Goal: Task Accomplishment & Management: Manage account settings

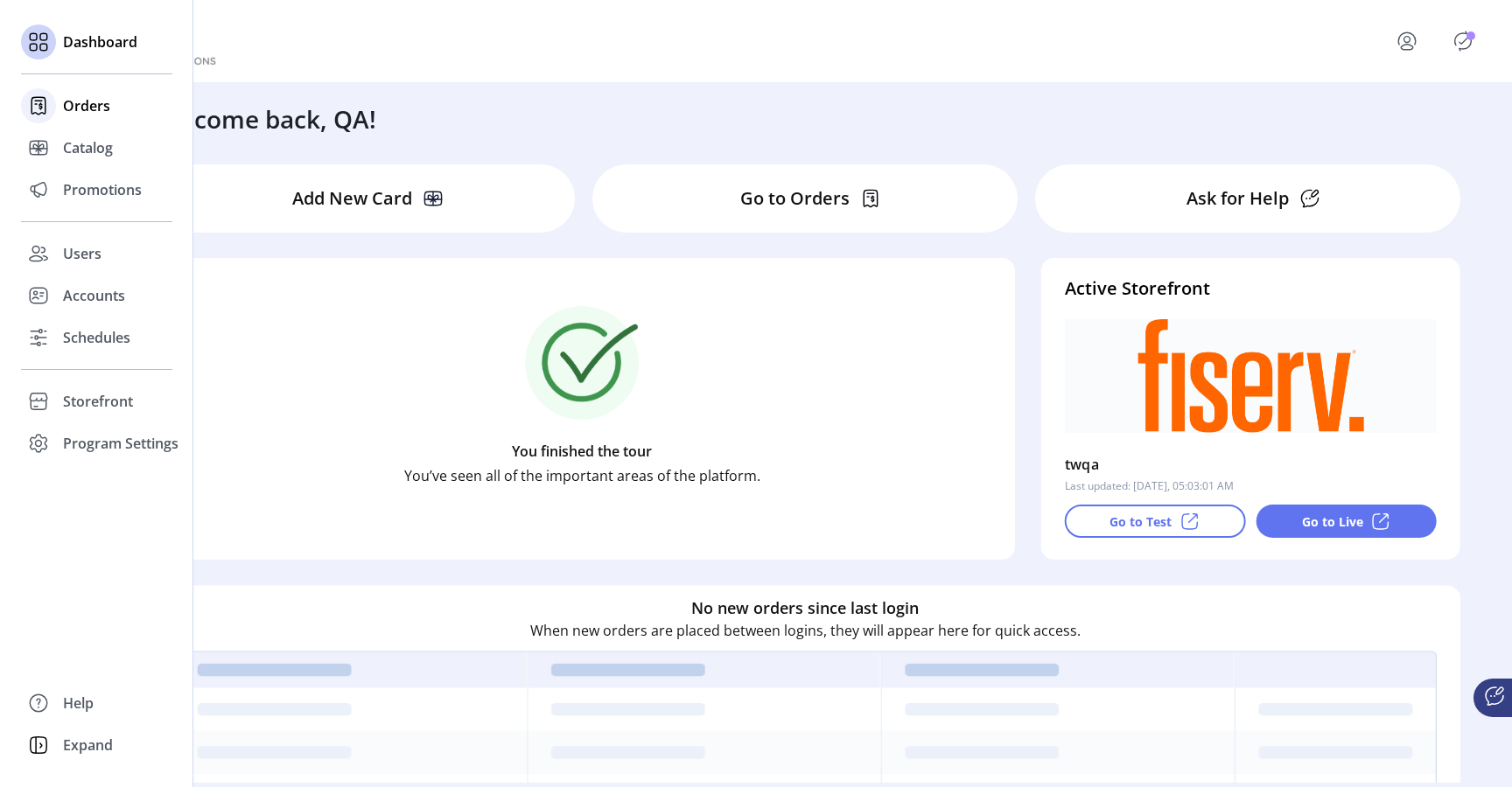
click at [88, 106] on span "Orders" at bounding box center [87, 106] width 47 height 21
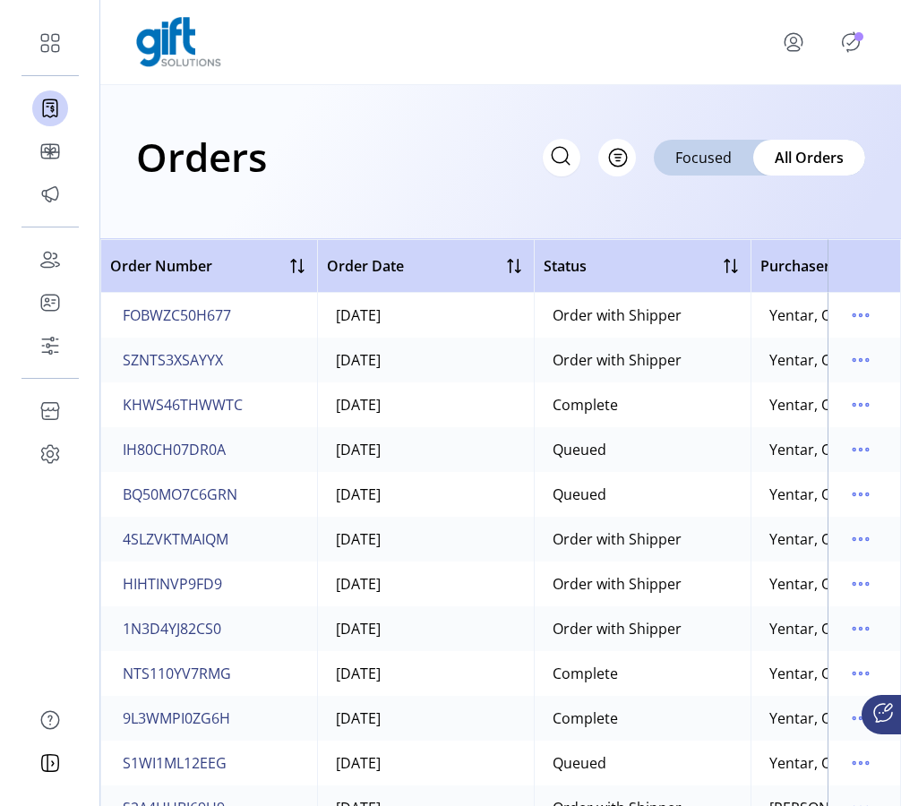
click at [847, 39] on icon "Publisher Panel" at bounding box center [851, 42] width 29 height 29
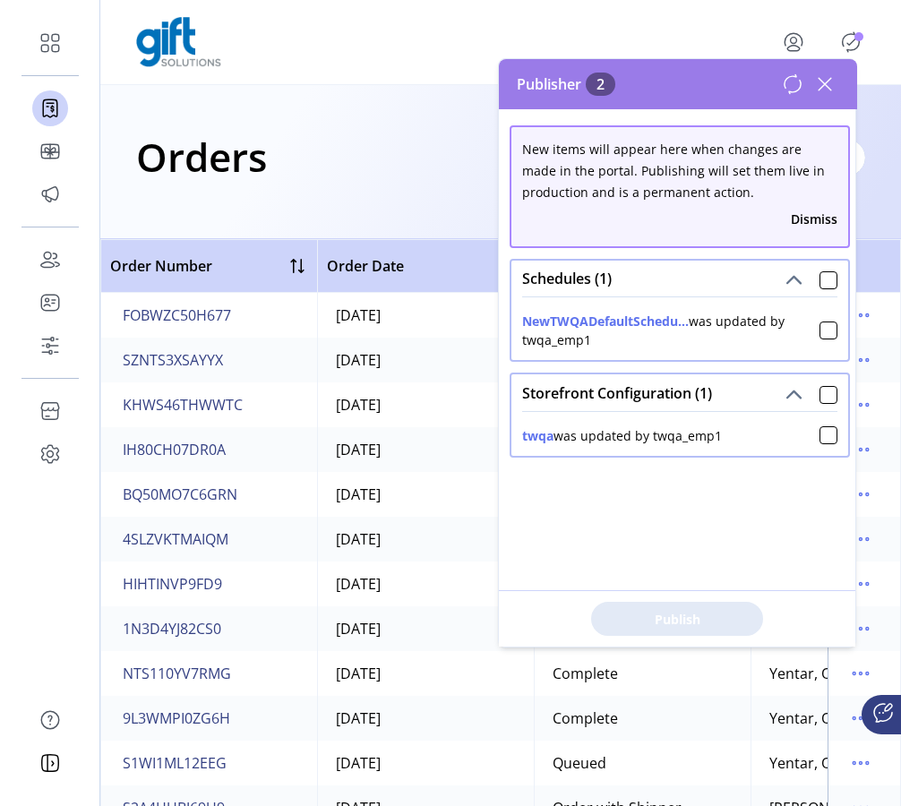
click at [610, 30] on div at bounding box center [500, 42] width 729 height 50
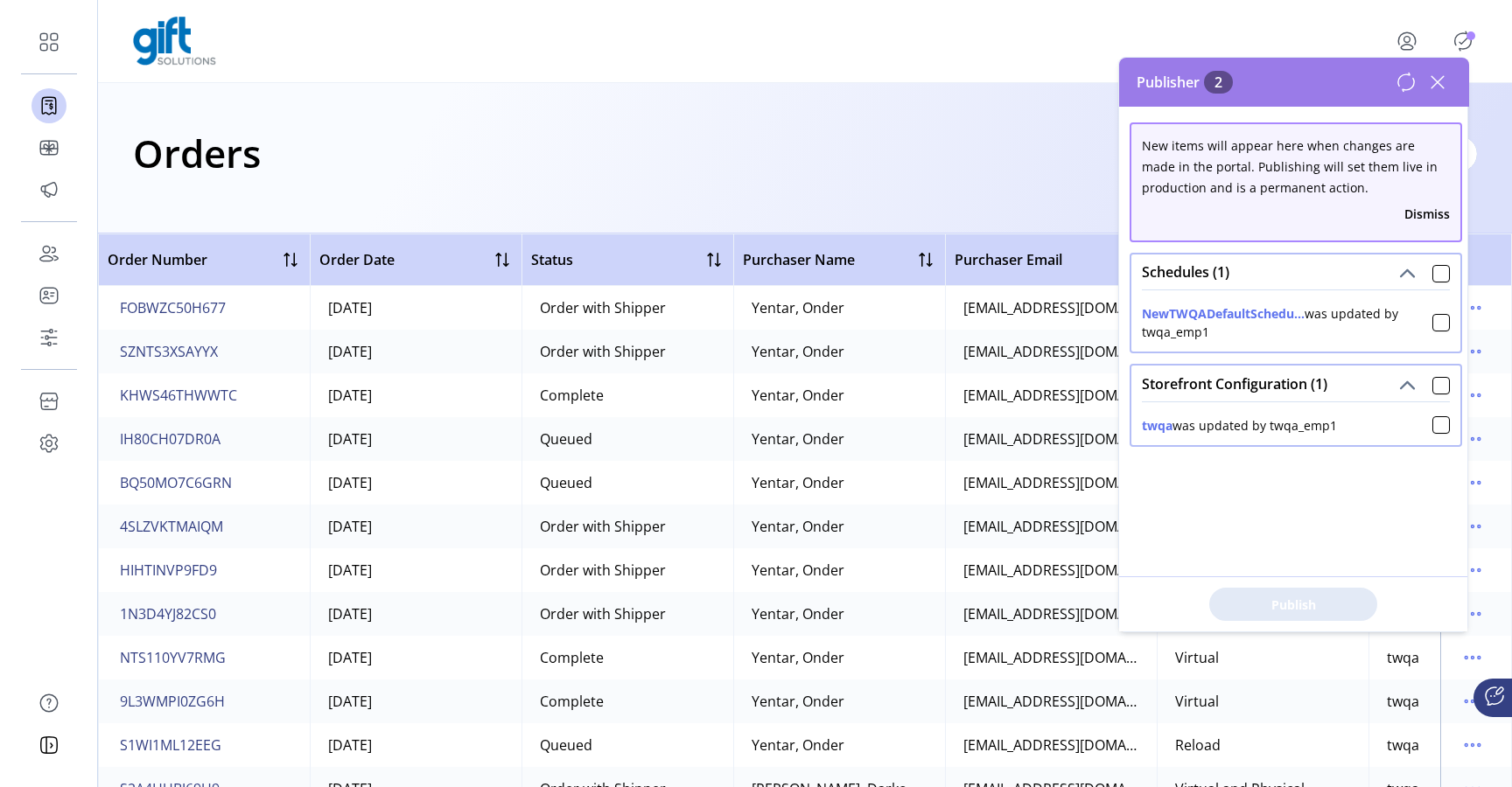
click at [1435, 83] on icon at bounding box center [1438, 82] width 13 height 13
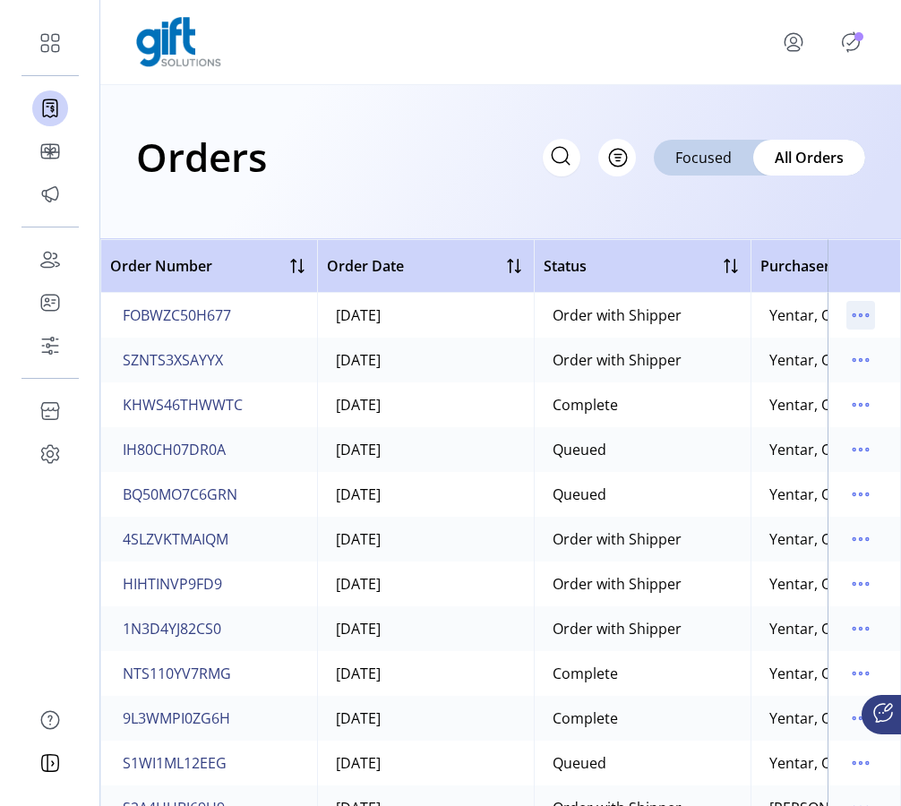
click at [848, 315] on icon "menu" at bounding box center [861, 315] width 29 height 29
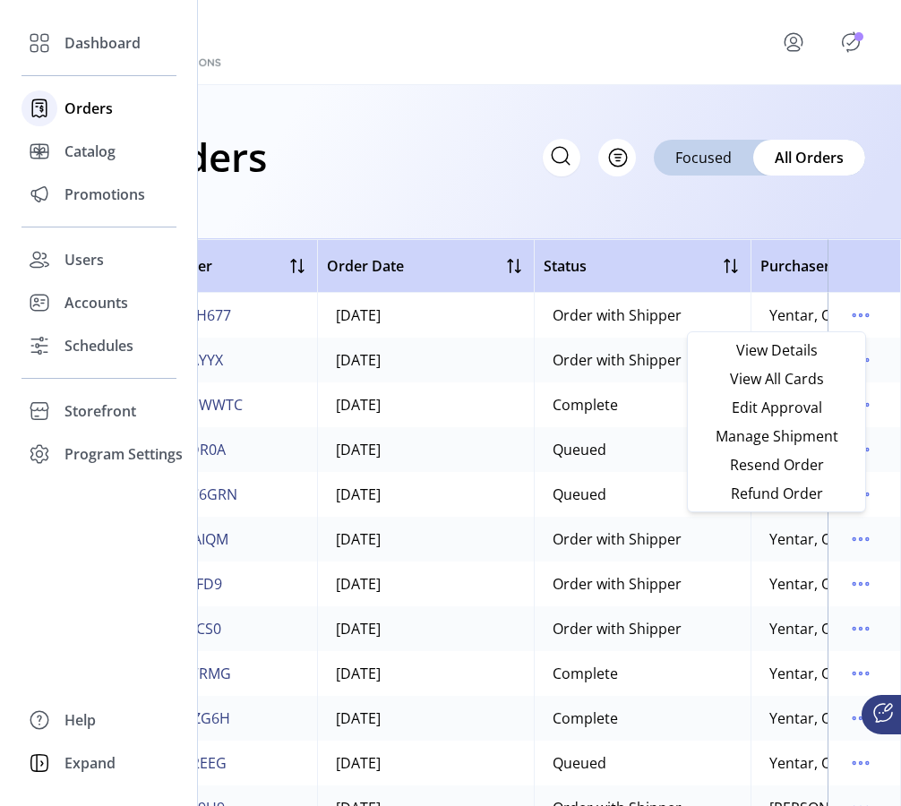
click at [74, 108] on span "Orders" at bounding box center [89, 109] width 48 height 22
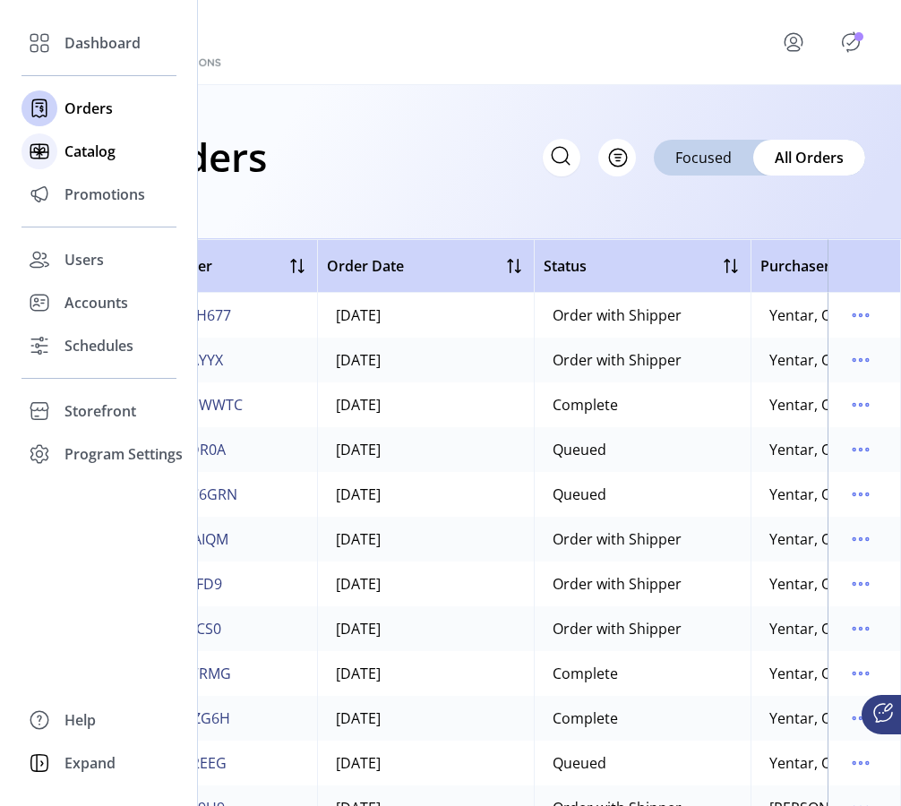
click at [62, 153] on div "Catalog" at bounding box center [99, 151] width 155 height 43
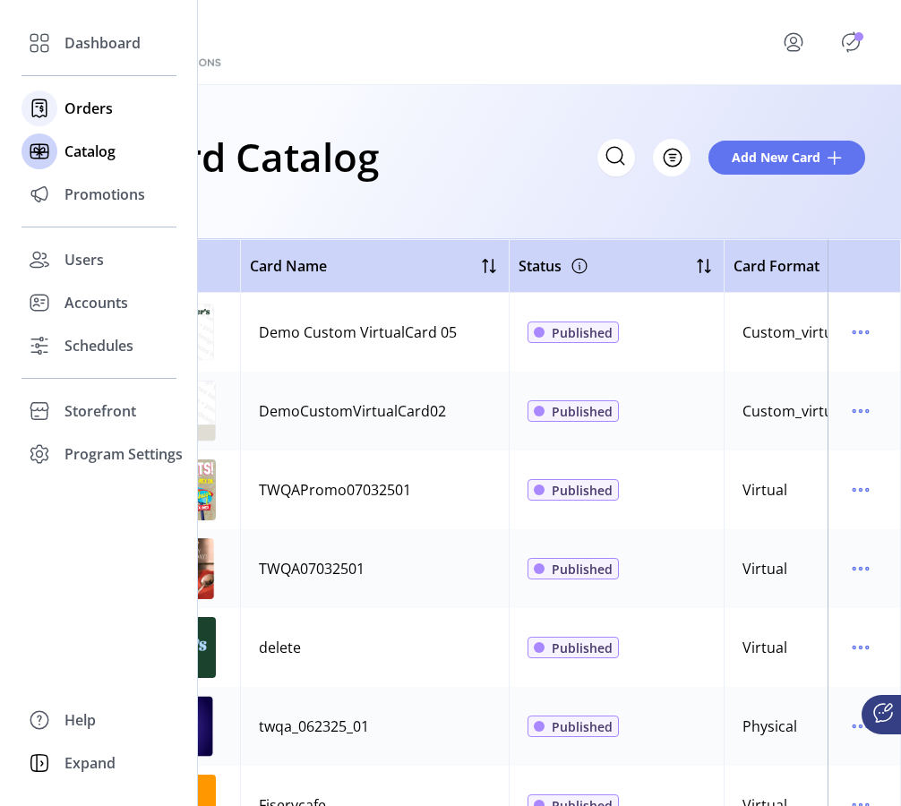
click at [87, 111] on span "Orders" at bounding box center [89, 109] width 48 height 22
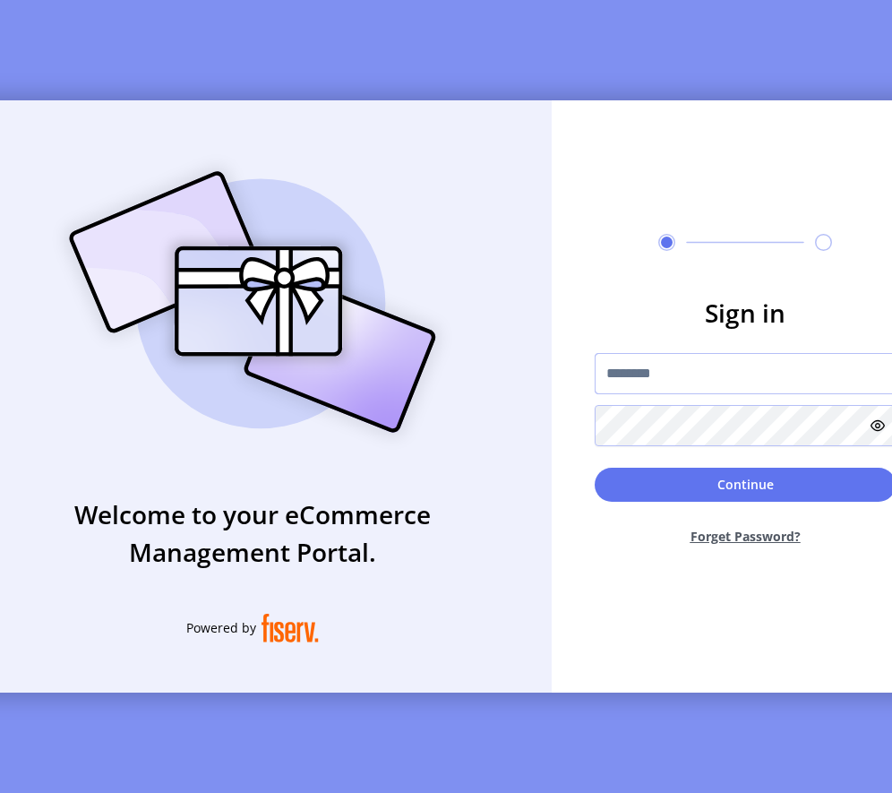
click at [667, 381] on input "text" at bounding box center [745, 373] width 301 height 41
type input "*********"
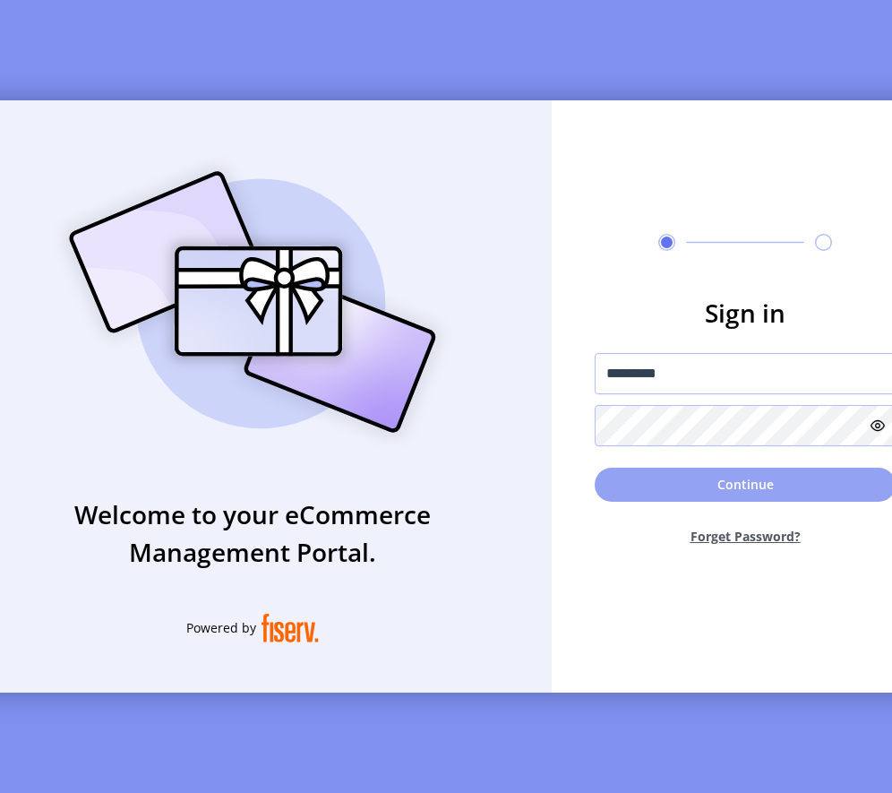
click at [757, 495] on button "Continue" at bounding box center [745, 485] width 301 height 34
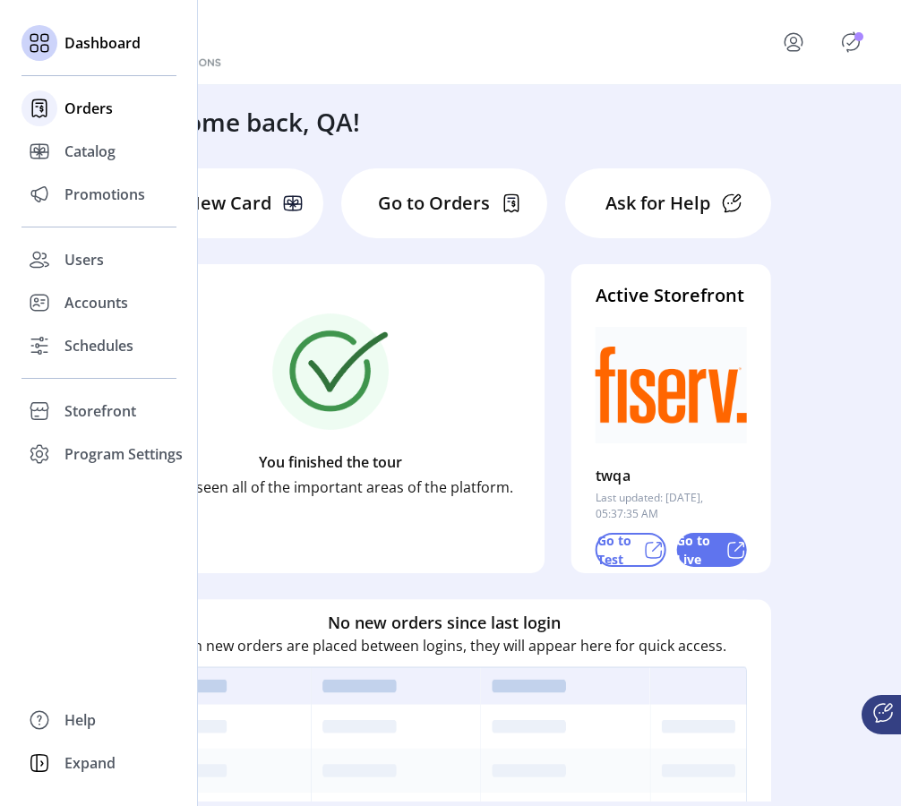
click at [82, 113] on span "Orders" at bounding box center [89, 109] width 48 height 22
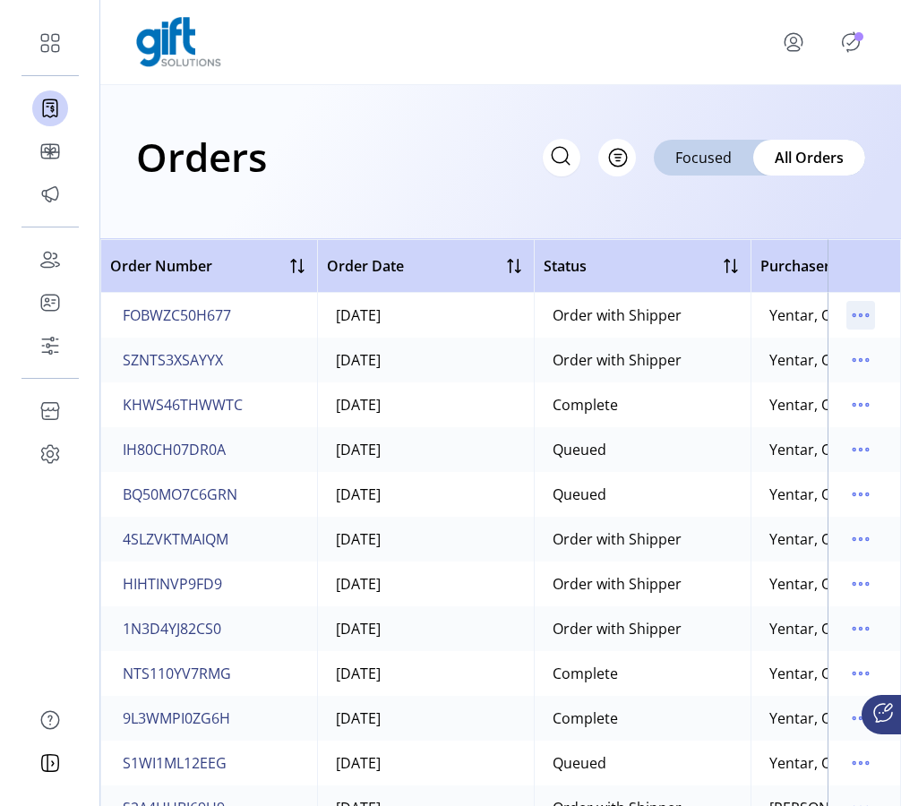
click at [851, 309] on icon "menu" at bounding box center [861, 315] width 29 height 29
click at [847, 311] on icon "menu" at bounding box center [861, 315] width 29 height 29
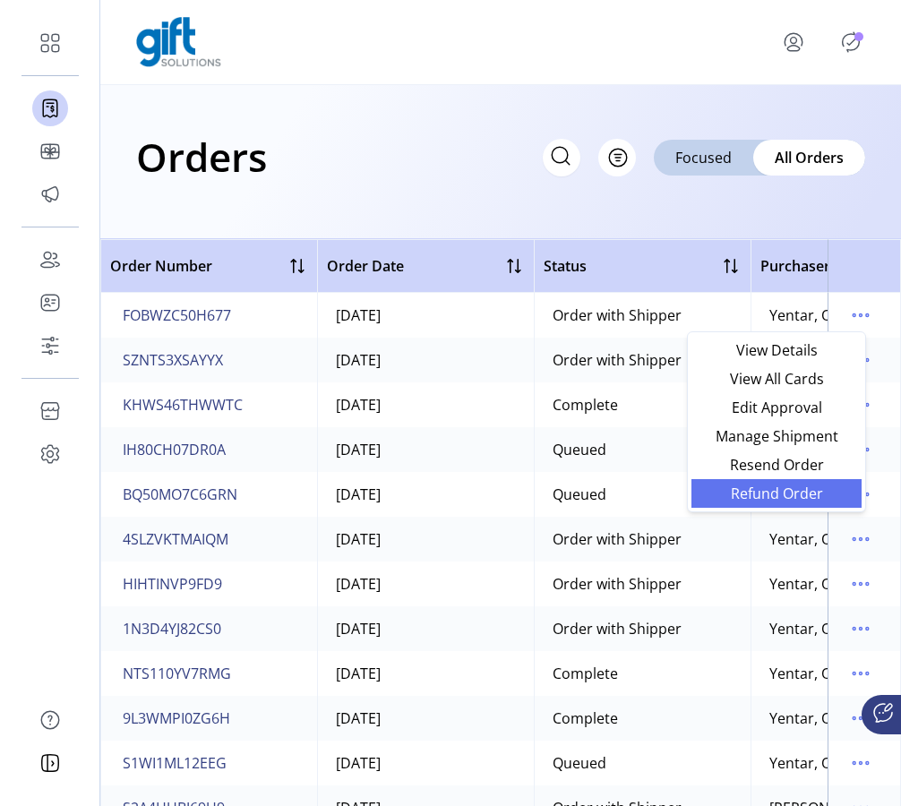
click at [786, 495] on span "Refund Order" at bounding box center [776, 494] width 149 height 14
